Goal: Transaction & Acquisition: Purchase product/service

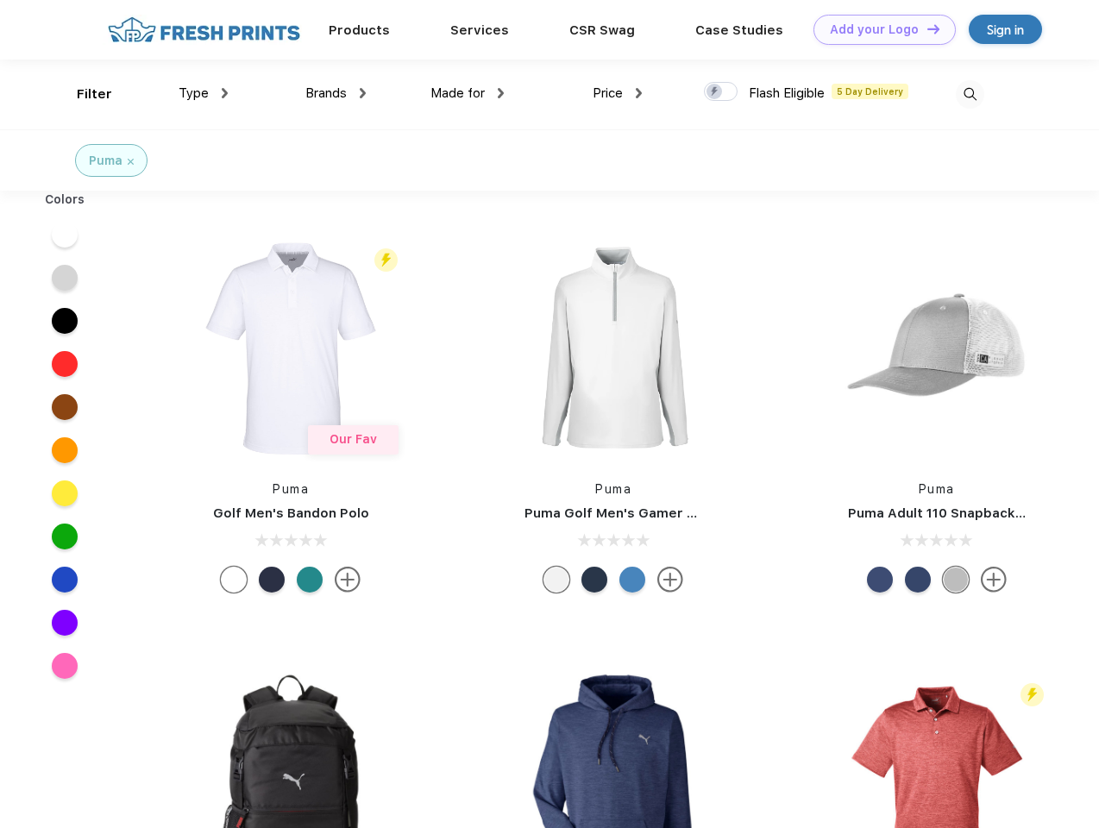
scroll to position [1, 0]
click at [879, 29] on link "Add your Logo Design Tool" at bounding box center [885, 30] width 142 height 30
click at [0, 0] on div "Design Tool" at bounding box center [0, 0] width 0 height 0
click at [926, 28] on link "Add your Logo Design Tool" at bounding box center [885, 30] width 142 height 30
click at [83, 94] on div "Filter" at bounding box center [94, 95] width 35 height 20
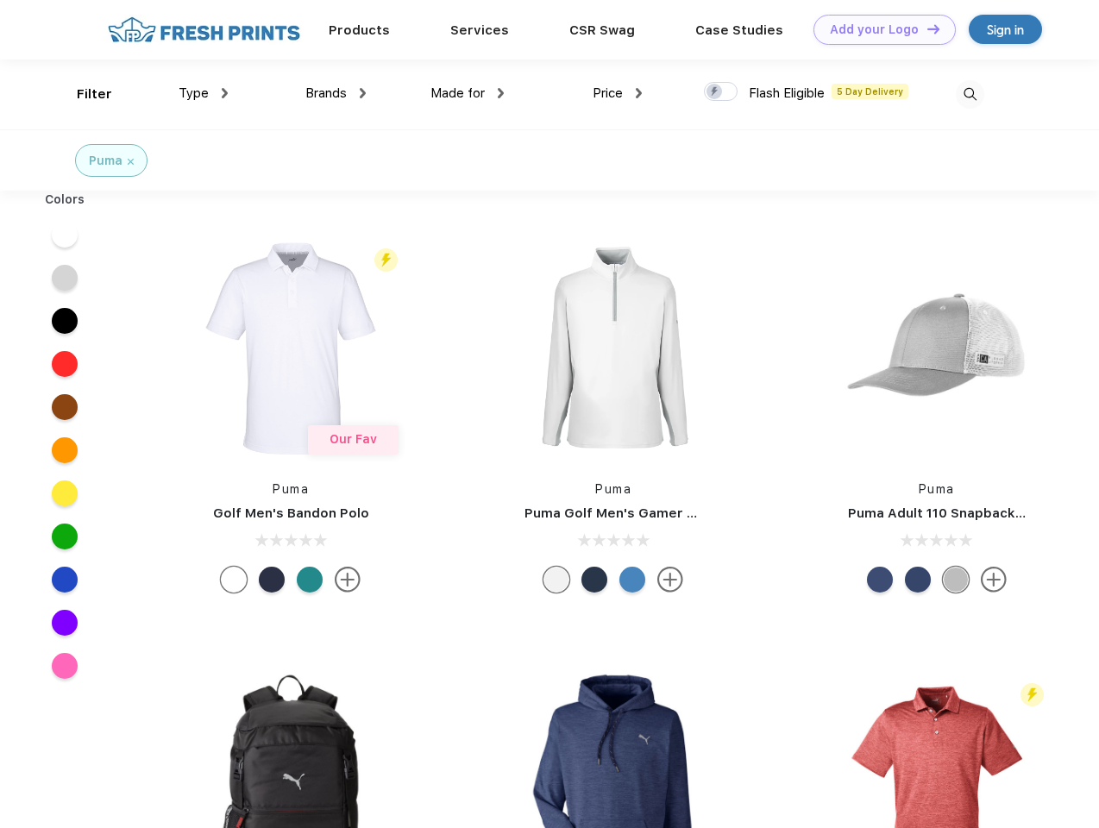
click at [204, 93] on span "Type" at bounding box center [194, 93] width 30 height 16
click at [336, 93] on span "Brands" at bounding box center [326, 93] width 41 height 16
click at [468, 93] on span "Made for" at bounding box center [458, 93] width 54 height 16
click at [618, 93] on span "Price" at bounding box center [608, 93] width 30 height 16
click at [721, 92] on div at bounding box center [721, 91] width 34 height 19
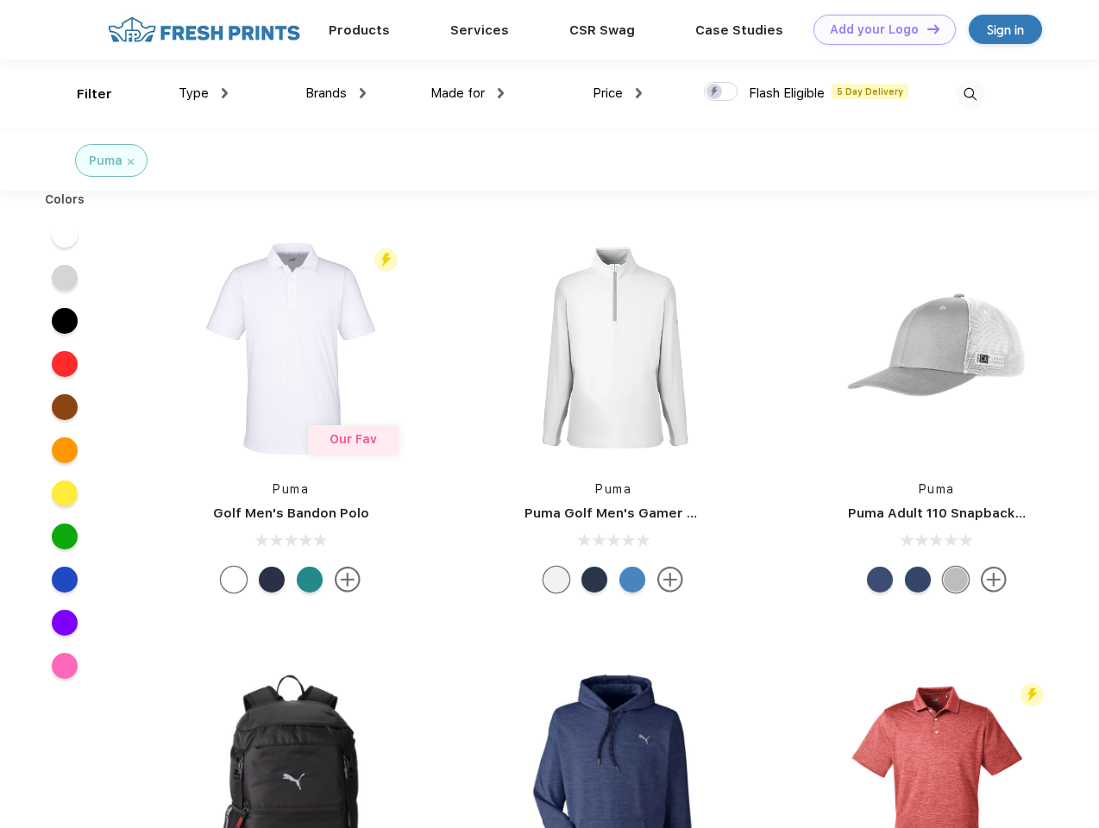
click at [715, 92] on input "checkbox" at bounding box center [709, 86] width 11 height 11
click at [970, 94] on img at bounding box center [970, 94] width 28 height 28
